Goal: Task Accomplishment & Management: Manage account settings

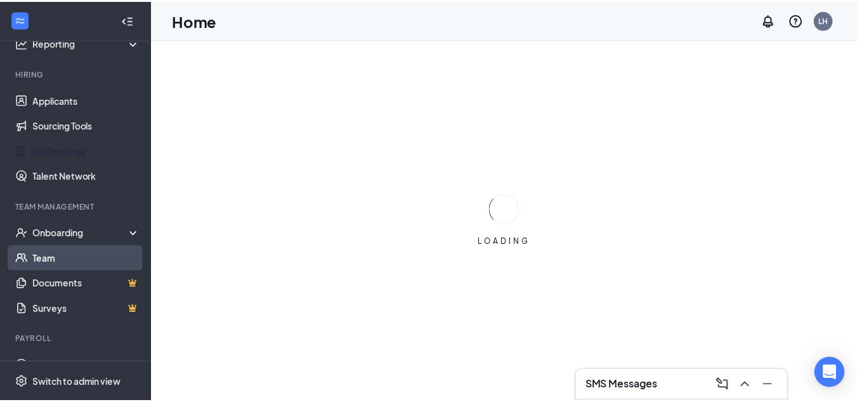
scroll to position [120, 0]
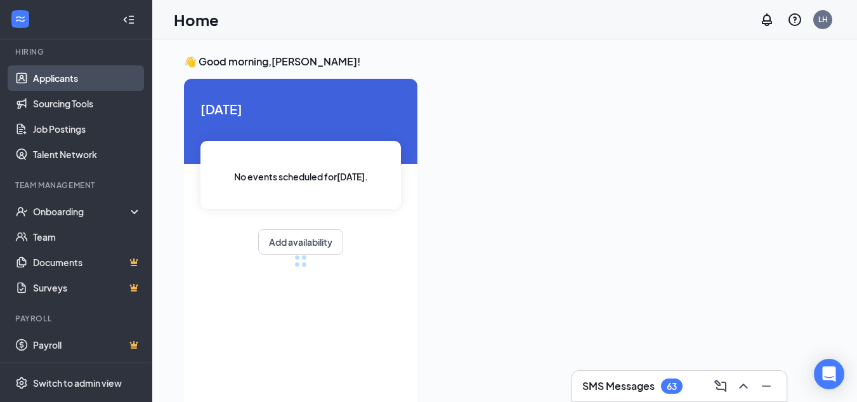
click at [67, 78] on link "Applicants" at bounding box center [87, 77] width 109 height 25
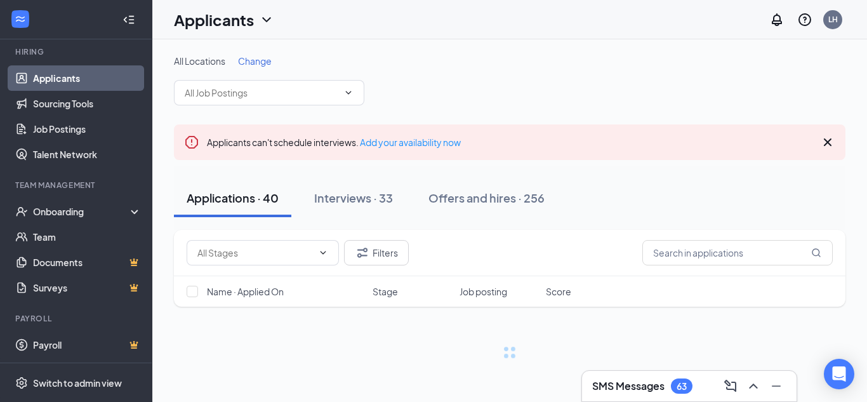
click at [264, 62] on span "Change" at bounding box center [255, 60] width 34 height 11
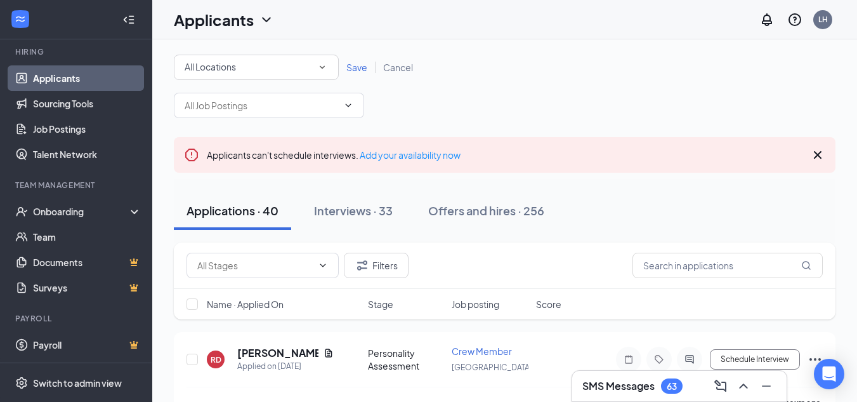
click at [265, 73] on div "All Locations" at bounding box center [256, 67] width 143 height 15
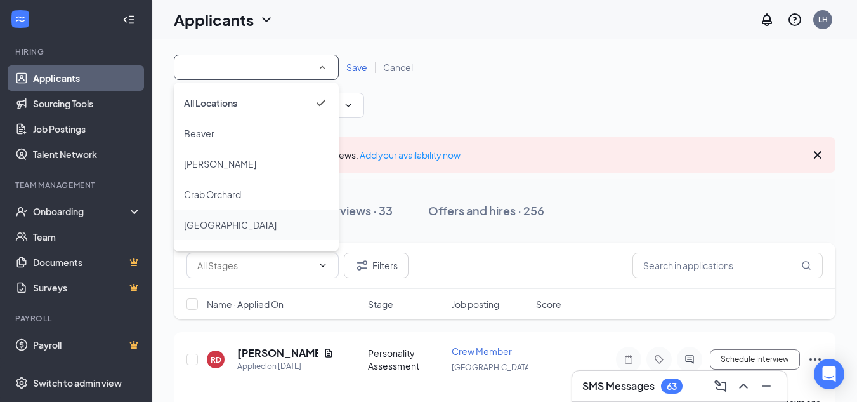
click at [208, 227] on span "[GEOGRAPHIC_DATA]" at bounding box center [230, 224] width 93 height 11
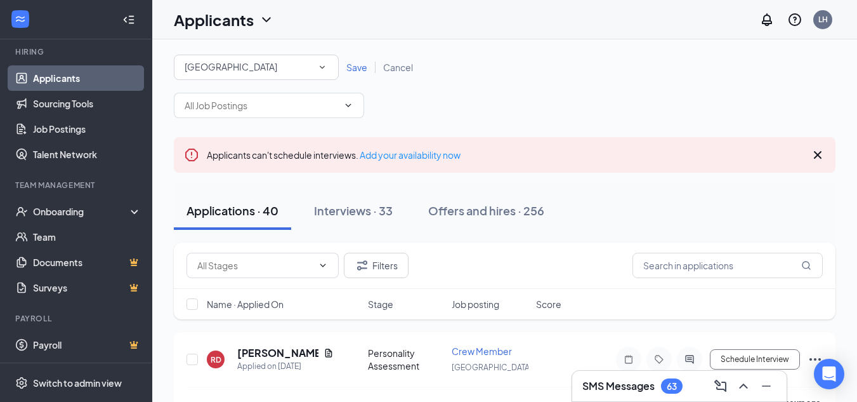
click at [354, 70] on span "Save" at bounding box center [357, 67] width 21 height 11
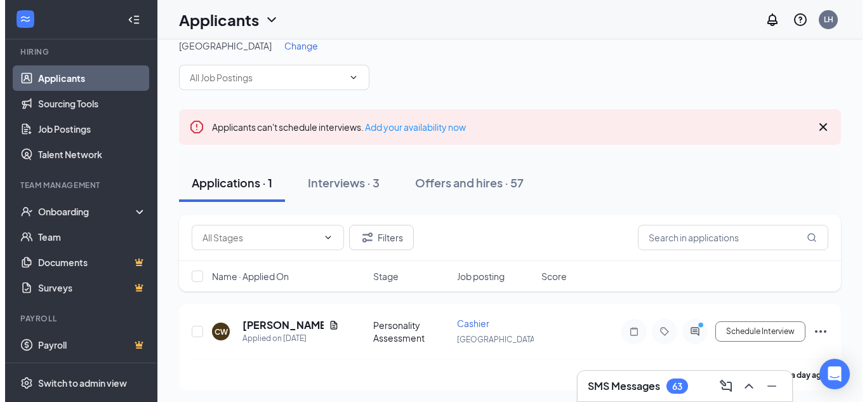
scroll to position [19, 0]
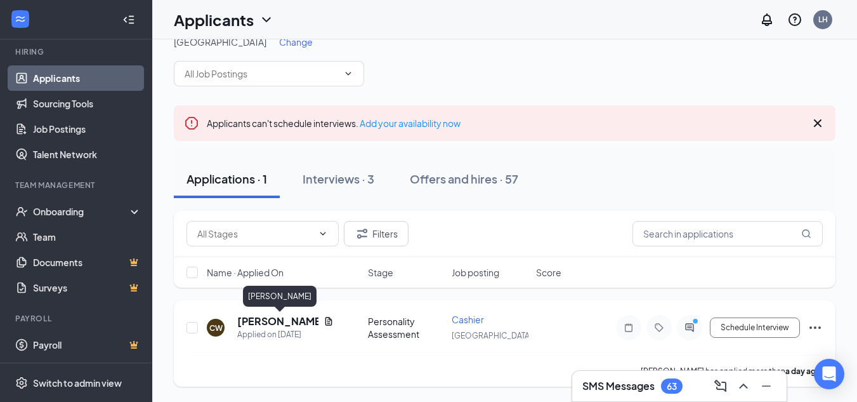
click at [301, 321] on h5 "[PERSON_NAME]" at bounding box center [277, 321] width 81 height 14
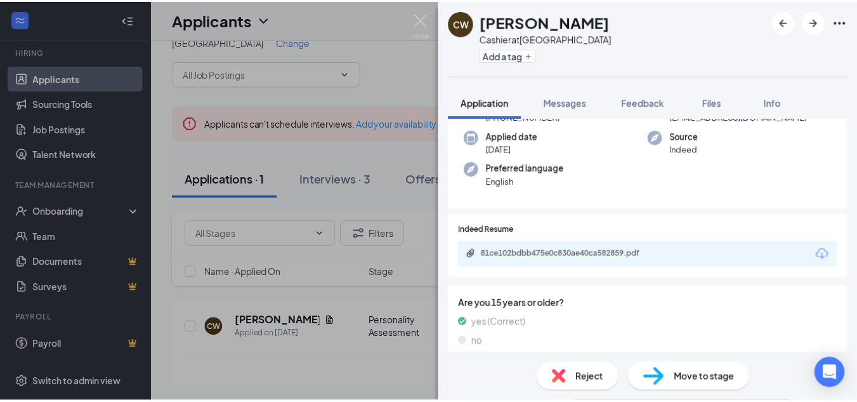
scroll to position [127, 0]
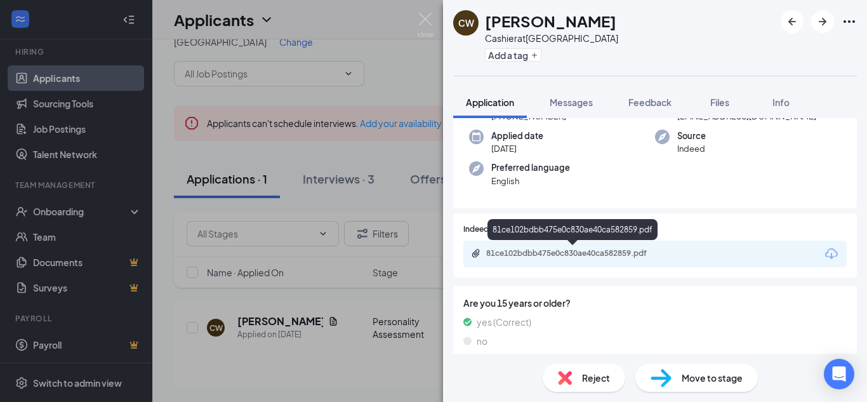
click at [559, 256] on div "81ce102bdbb475e0c830ae40ca582859.pdf" at bounding box center [575, 253] width 178 height 10
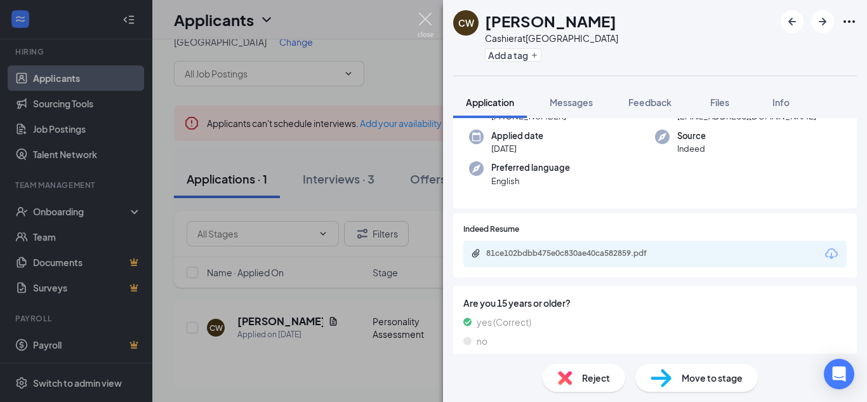
click at [427, 24] on img at bounding box center [426, 25] width 16 height 25
